Goal: Task Accomplishment & Management: Use online tool/utility

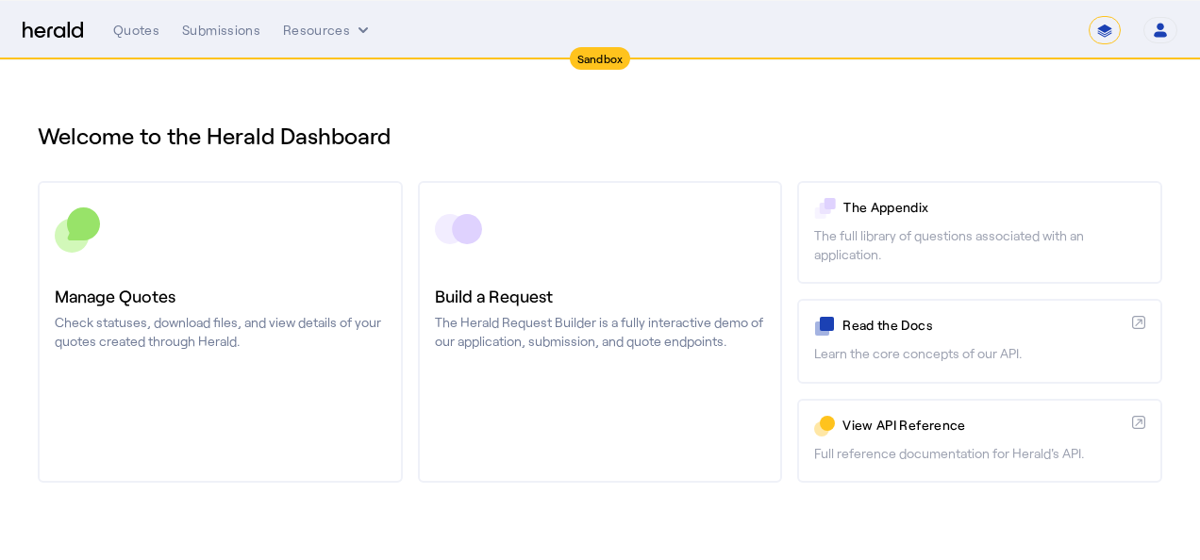
select select "*******"
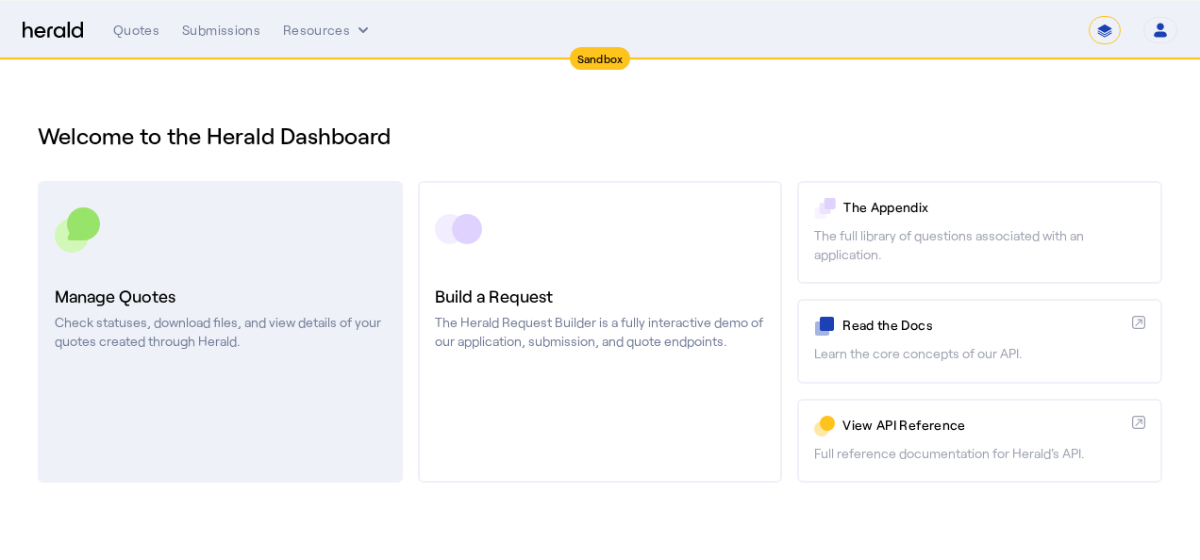
click at [347, 378] on link "Manage Quotes Check statuses, download files, and view details of your quotes c…" at bounding box center [220, 332] width 365 height 302
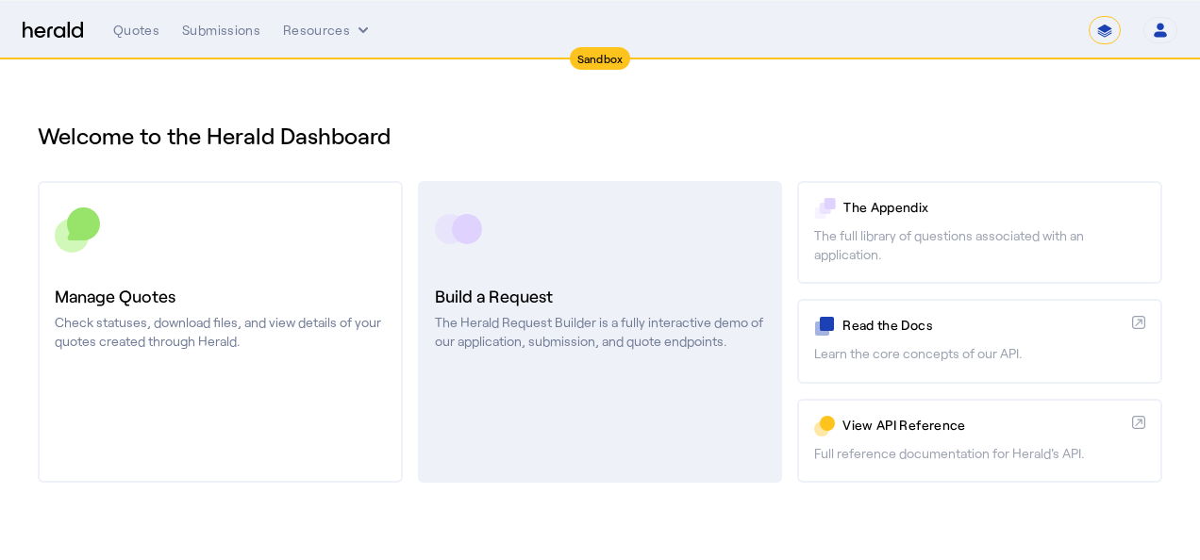
click at [664, 408] on link "Build a Request The Herald Request Builder is a fully interactive demo of our a…" at bounding box center [600, 332] width 365 height 302
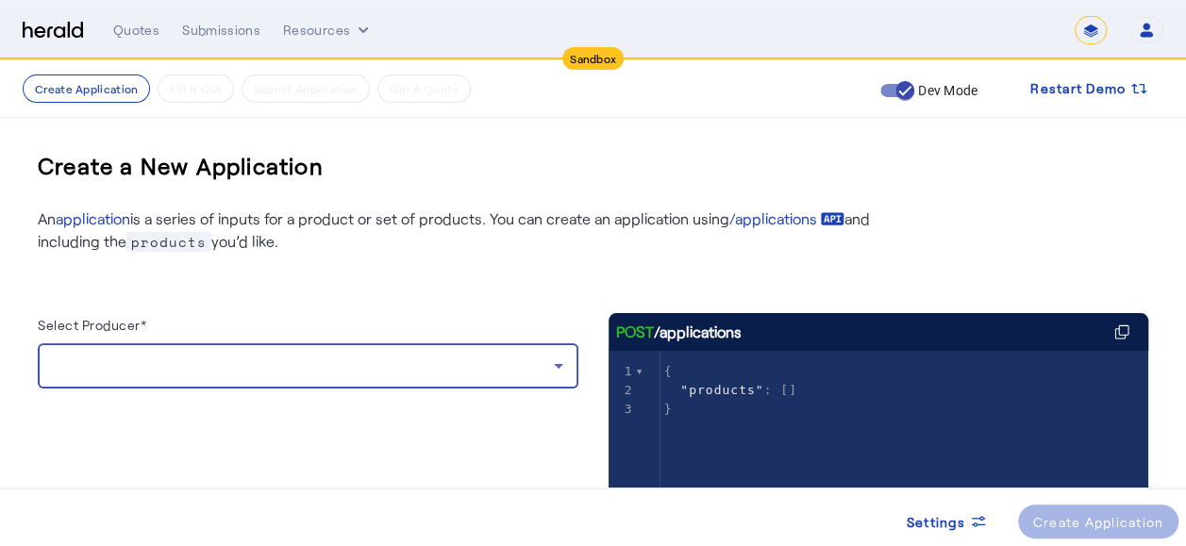
click at [519, 368] on div at bounding box center [303, 366] width 501 height 23
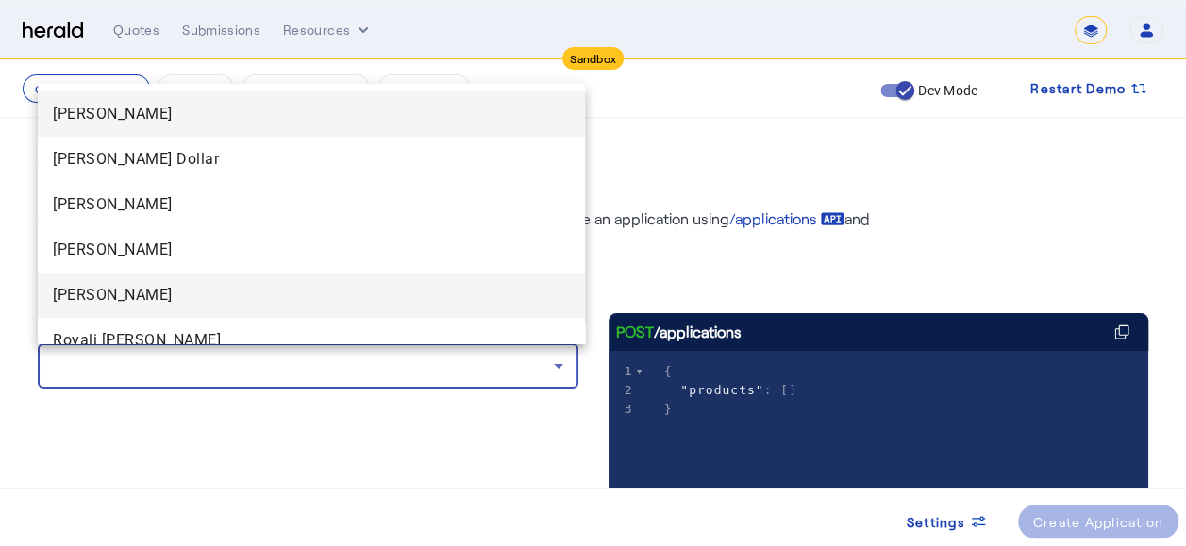
scroll to position [72, 0]
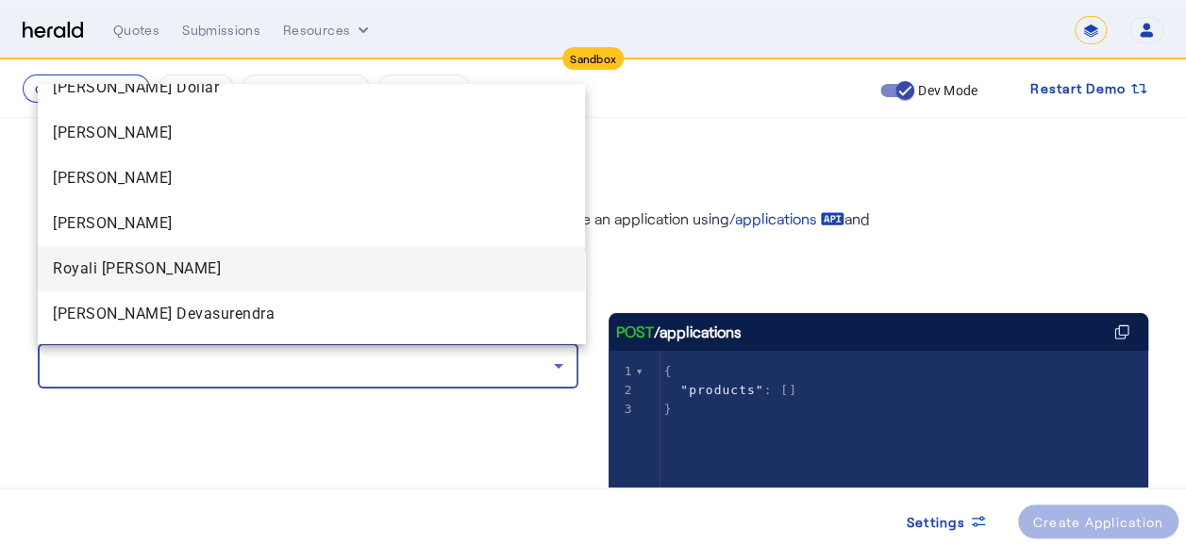
click at [111, 281] on mat-option "Royali [PERSON_NAME]" at bounding box center [311, 268] width 547 height 45
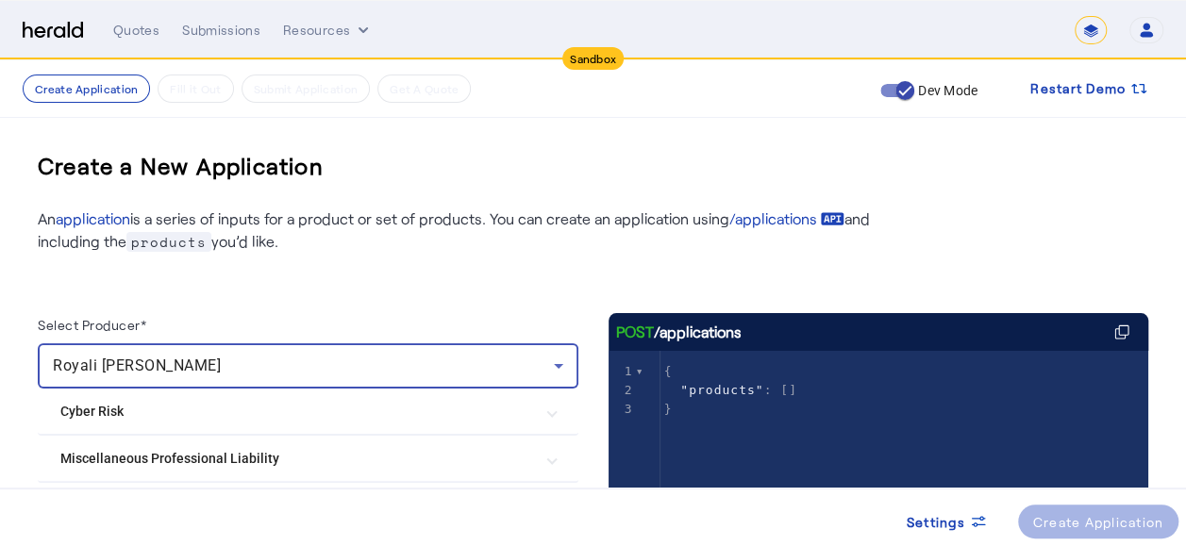
scroll to position [220, 0]
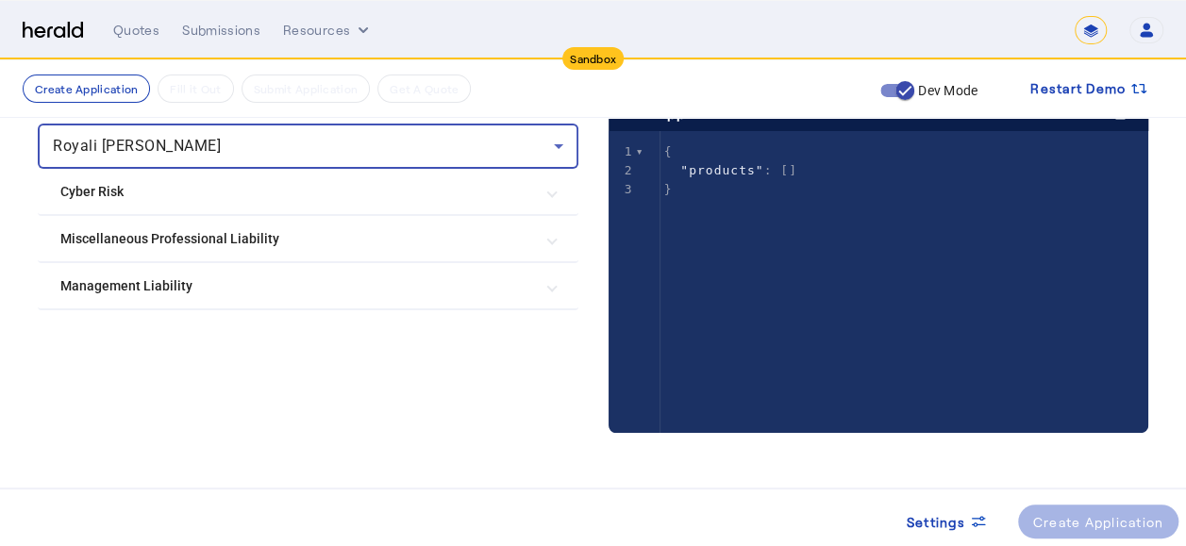
click at [196, 240] on Liability "Miscellaneous Professional Liability" at bounding box center [296, 239] width 473 height 20
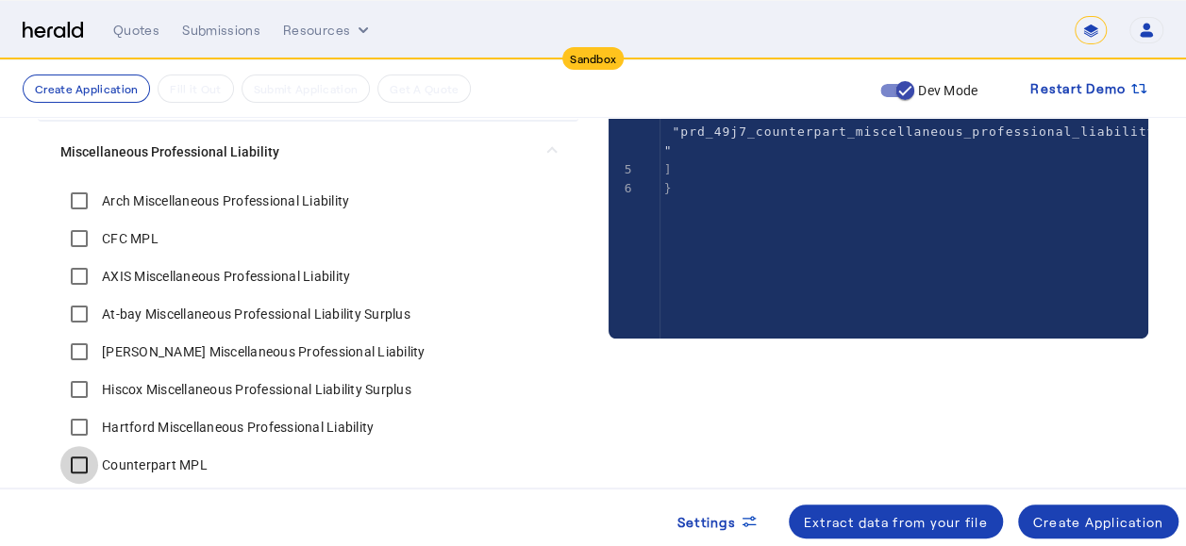
scroll to position [459, 0]
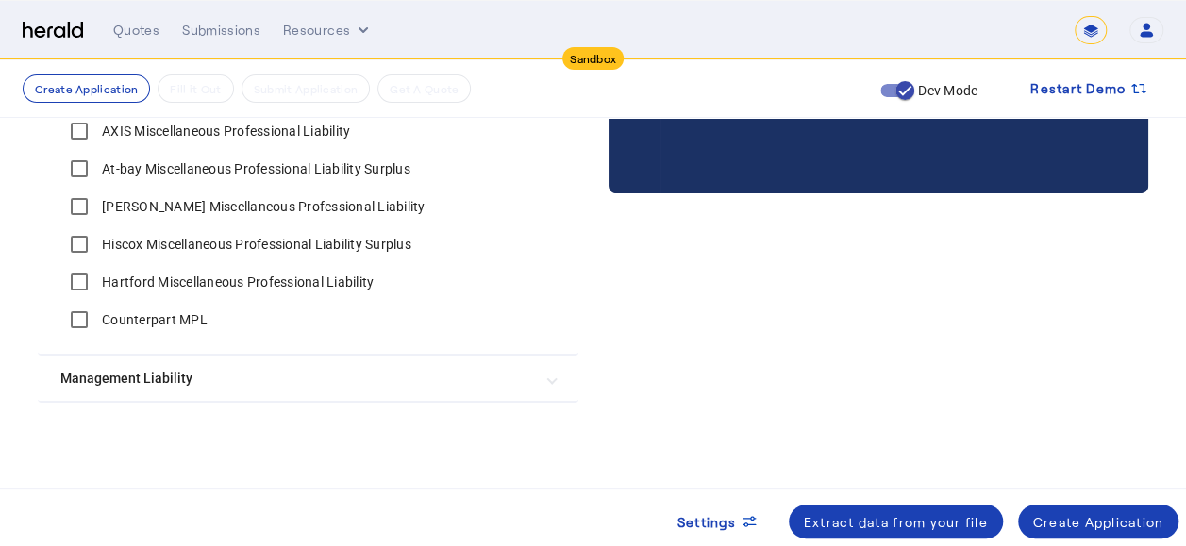
click at [519, 387] on Liability "Management Liability" at bounding box center [296, 379] width 473 height 20
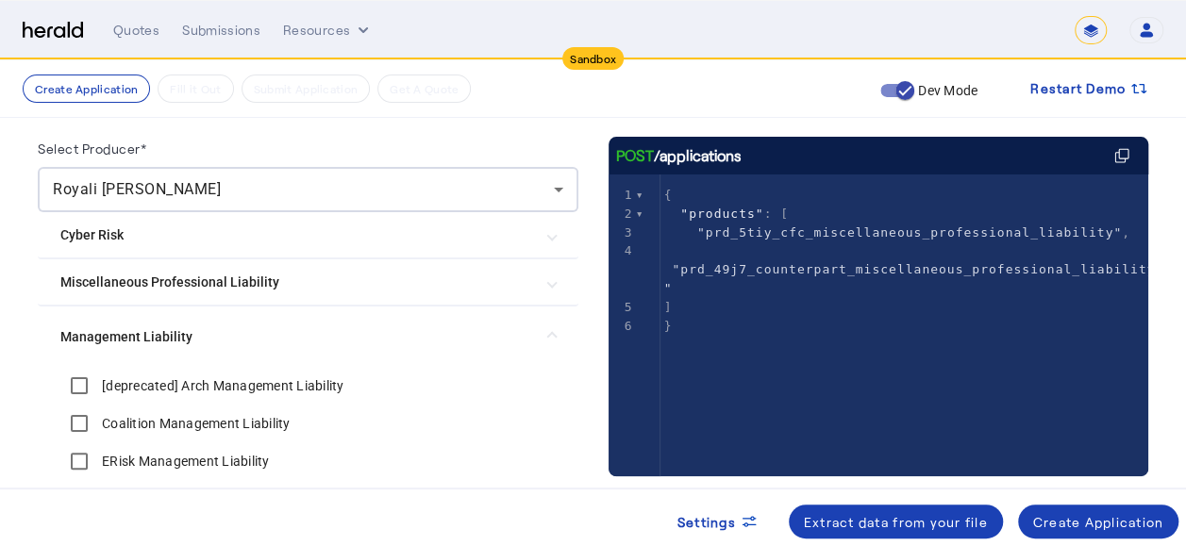
scroll to position [0, 0]
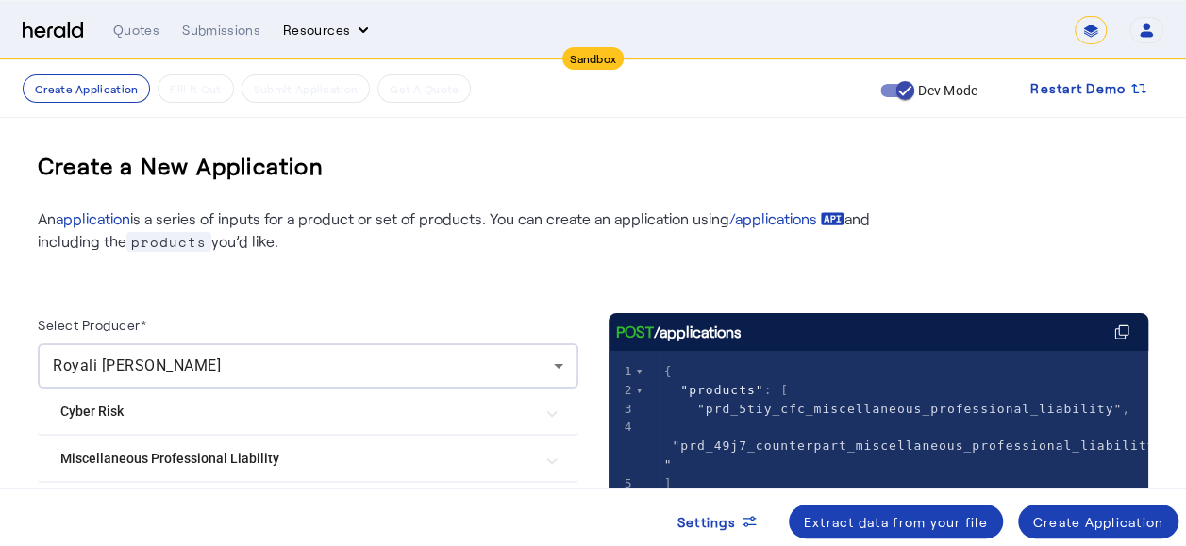
click at [354, 38] on icon "Resources dropdown menu" at bounding box center [363, 30] width 19 height 19
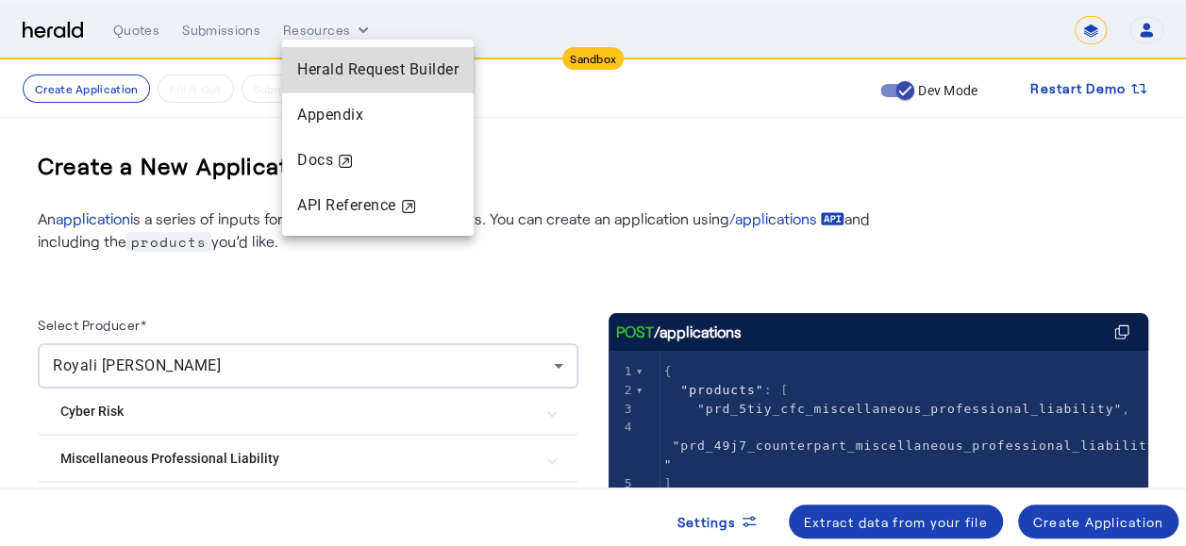
click at [389, 77] on span "Herald Request Builder" at bounding box center [377, 69] width 161 height 18
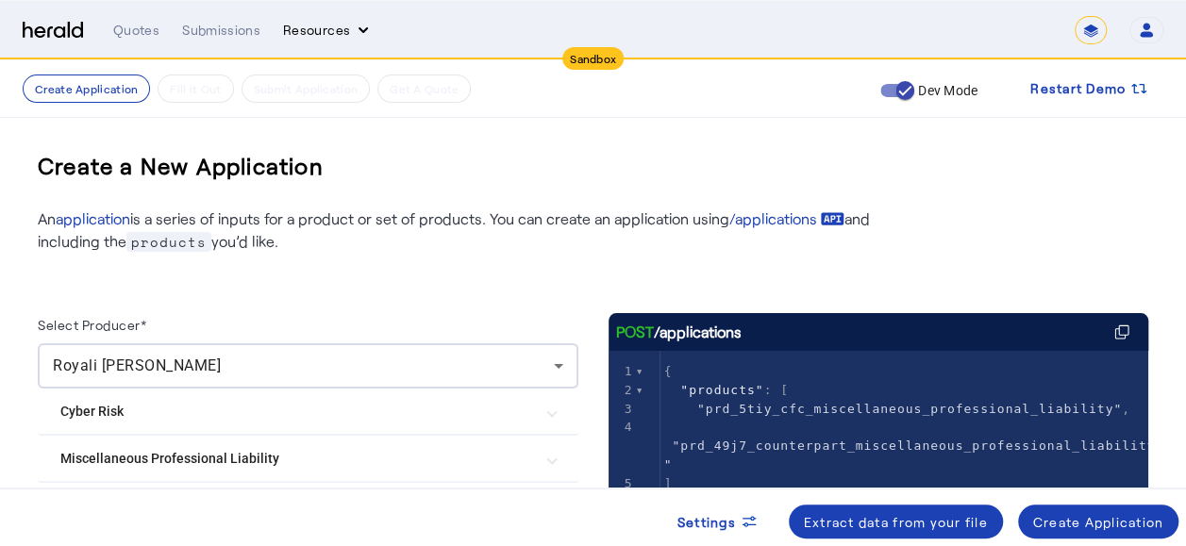
click at [318, 38] on button "Resources" at bounding box center [328, 30] width 90 height 19
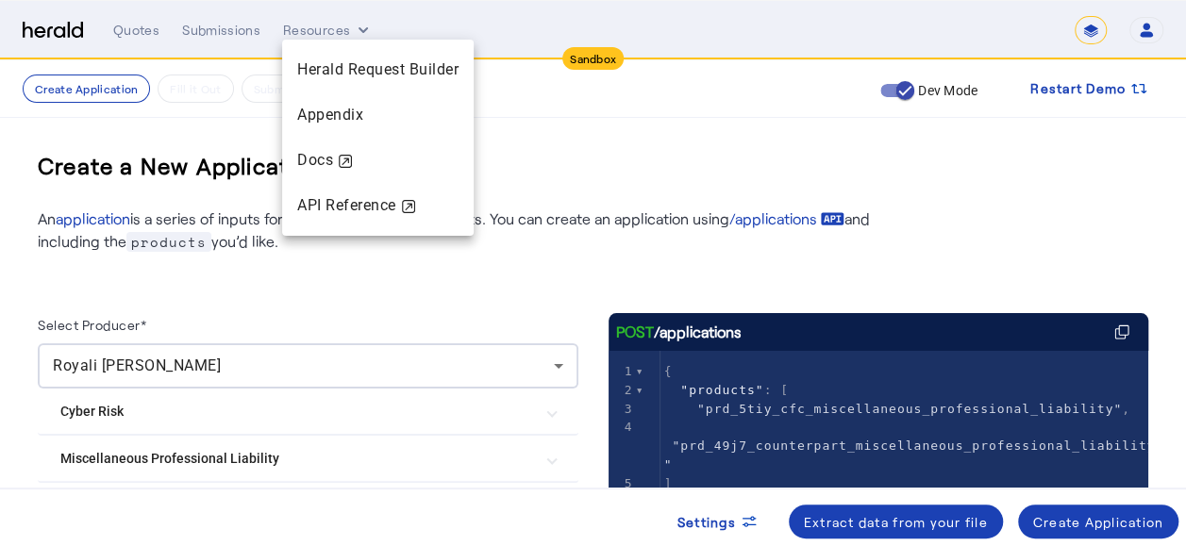
drag, startPoint x: 342, startPoint y: 69, endPoint x: 324, endPoint y: 68, distance: 17.9
click at [324, 68] on span "Herald Request Builder" at bounding box center [377, 69] width 161 height 18
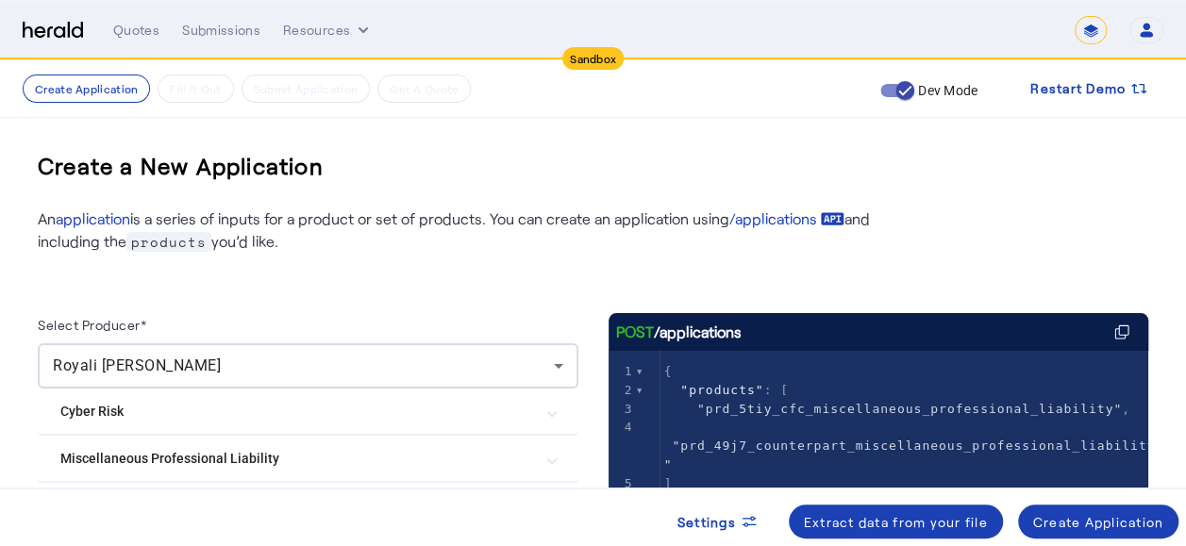
click at [324, 68] on nav "Create Application Fill it Out Submit Application Get A Quote Dev Mode Restart …" at bounding box center [593, 89] width 1186 height 58
click at [355, 28] on icon "Resources dropdown menu" at bounding box center [363, 30] width 19 height 19
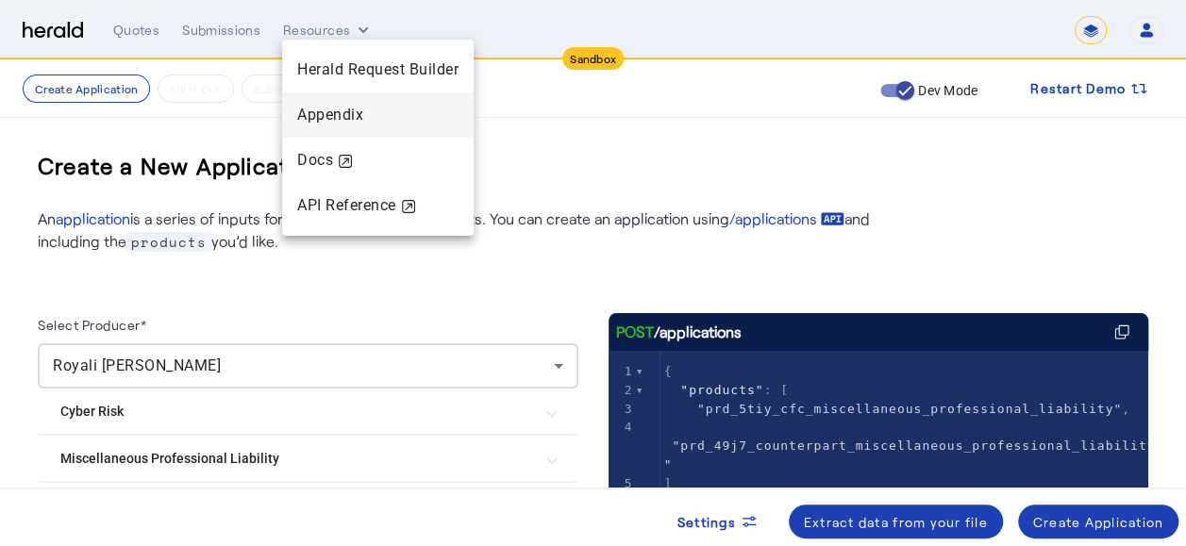
click at [357, 121] on span "Appendix" at bounding box center [330, 115] width 66 height 18
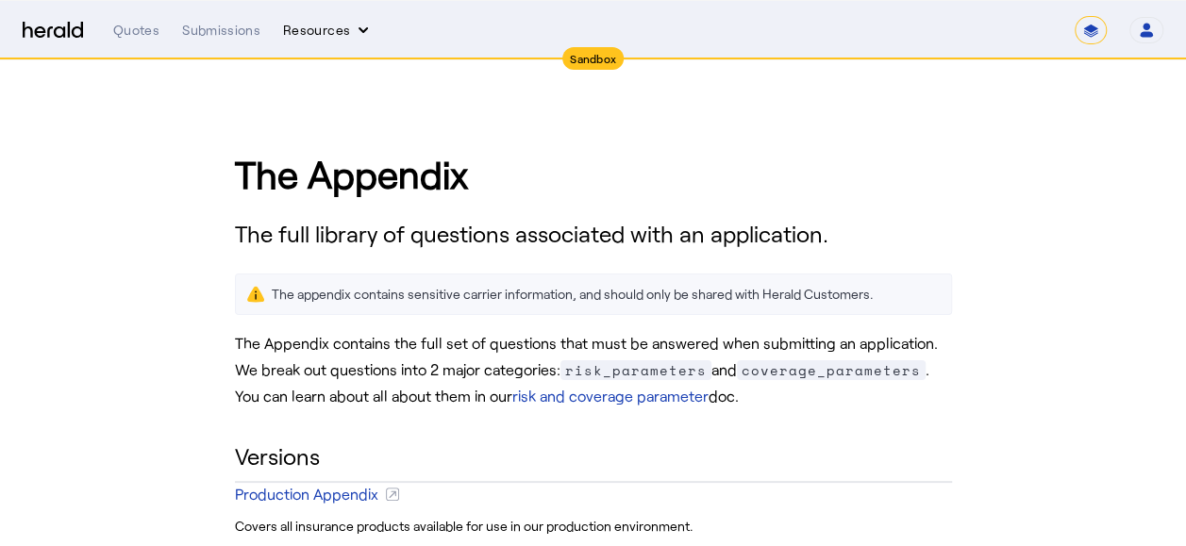
click at [333, 34] on button "Resources" at bounding box center [328, 30] width 90 height 19
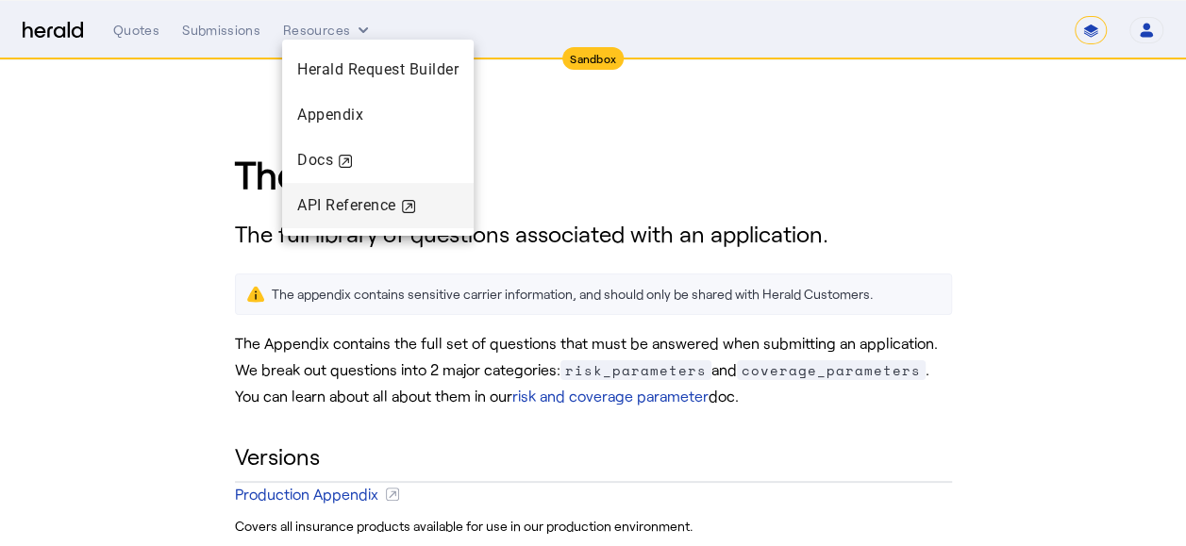
click at [345, 220] on div "API Reference" at bounding box center [377, 205] width 191 height 45
